Goal: Task Accomplishment & Management: Manage account settings

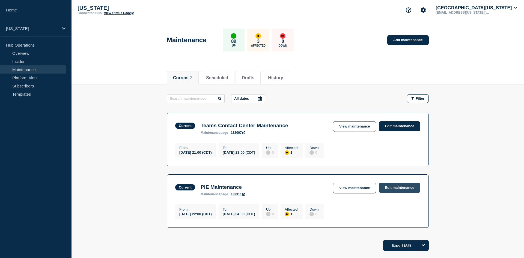
click at [396, 193] on link "Edit maintenance" at bounding box center [399, 188] width 41 height 10
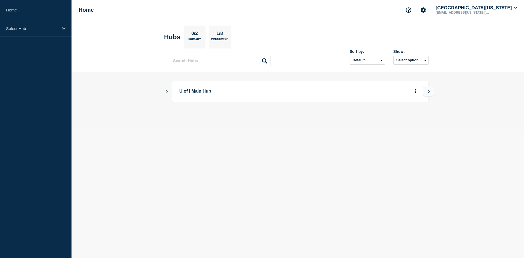
click at [166, 91] on icon "Show Connected Hubs" at bounding box center [167, 91] width 4 height 3
click at [416, 121] on icon "More actions" at bounding box center [415, 119] width 1 height 4
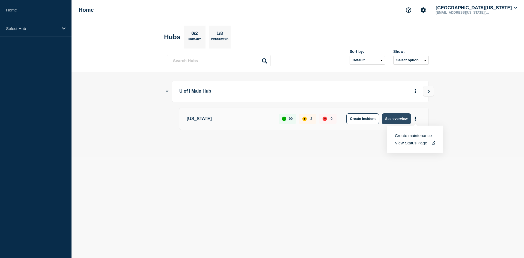
click at [393, 120] on button "See overview" at bounding box center [396, 118] width 29 height 11
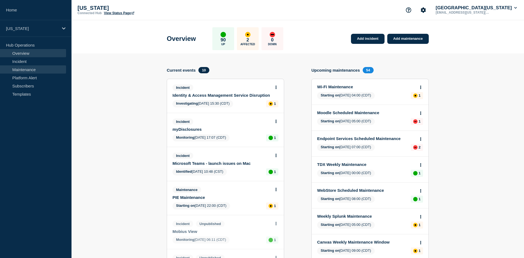
click at [23, 69] on link "Maintenance" at bounding box center [33, 69] width 66 height 8
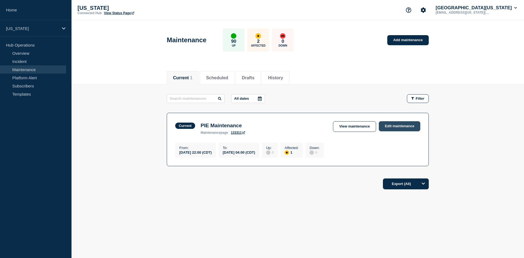
click at [393, 127] on link "Edit maintenance" at bounding box center [399, 126] width 41 height 10
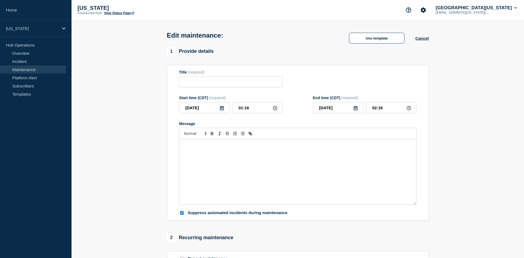
type input "PIE Maintenance"
type input "2025-08-20"
type input "22:00"
type input "04:00"
checkbox input "true"
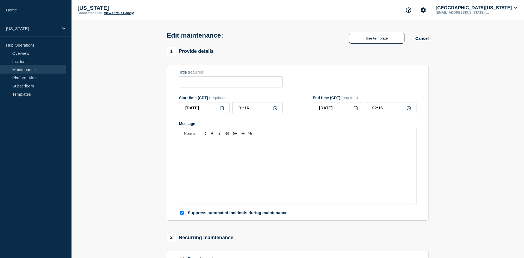
checkbox input "false"
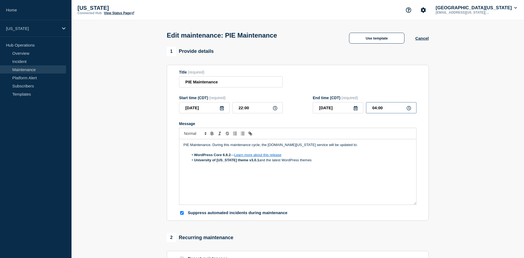
click at [374, 111] on input "04:00" at bounding box center [391, 107] width 50 height 11
click at [375, 111] on input "04:00" at bounding box center [391, 107] width 50 height 11
type input "01:30"
click at [399, 93] on form "Title (required) PIE Maintenance Start time (CDT) (required) 2025-08-20 22:00 E…" at bounding box center [297, 143] width 237 height 146
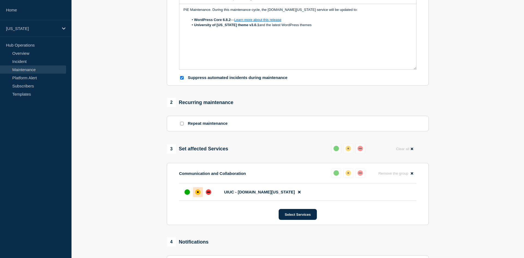
scroll to position [139, 0]
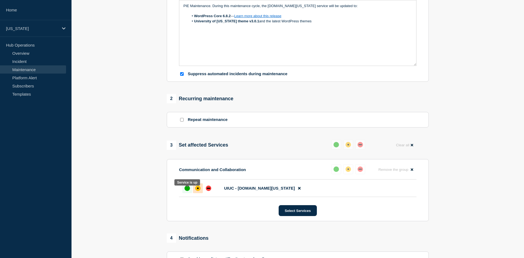
click at [187, 191] on div "up" at bounding box center [186, 188] width 5 height 5
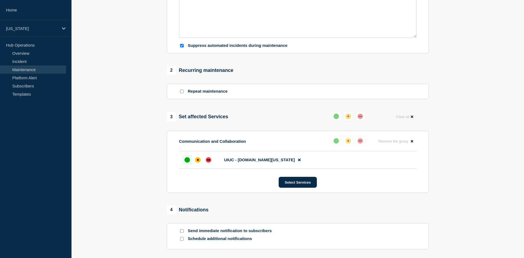
scroll to position [222, 0]
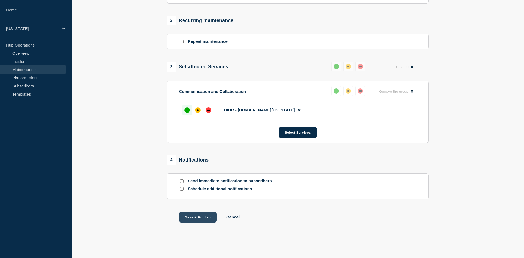
click at [192, 217] on button "Save & Publish" at bounding box center [198, 217] width 38 height 11
